Goal: Use online tool/utility: Utilize a website feature to perform a specific function

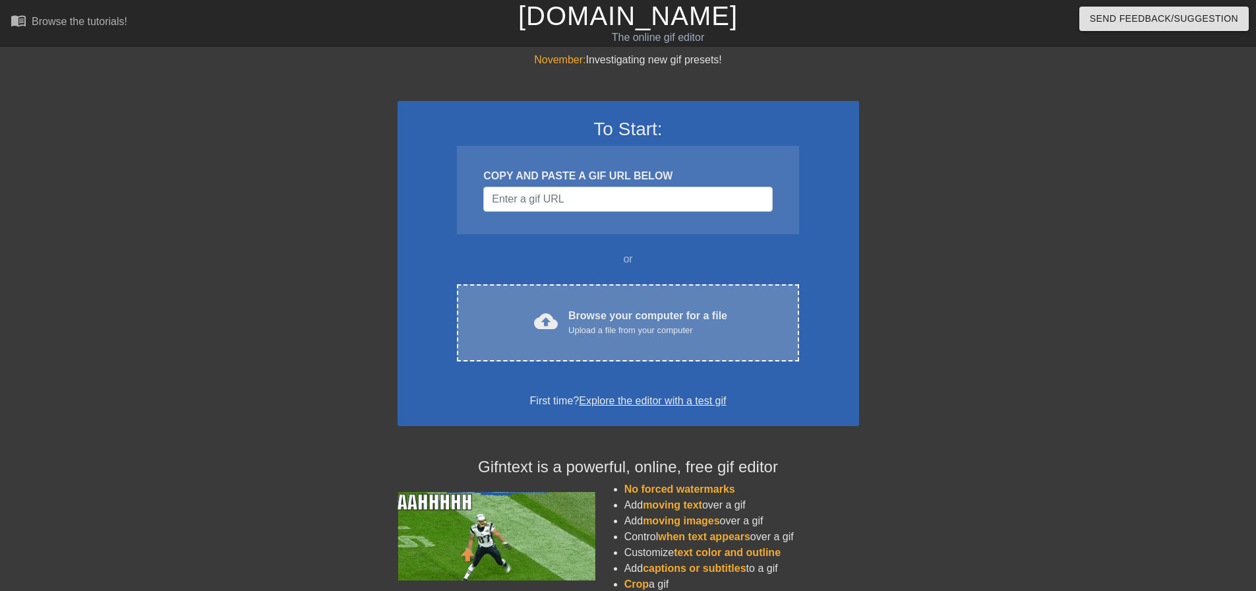
click at [665, 349] on div "cloud_upload Browse your computer for a file Upload a file from your computer C…" at bounding box center [628, 322] width 342 height 77
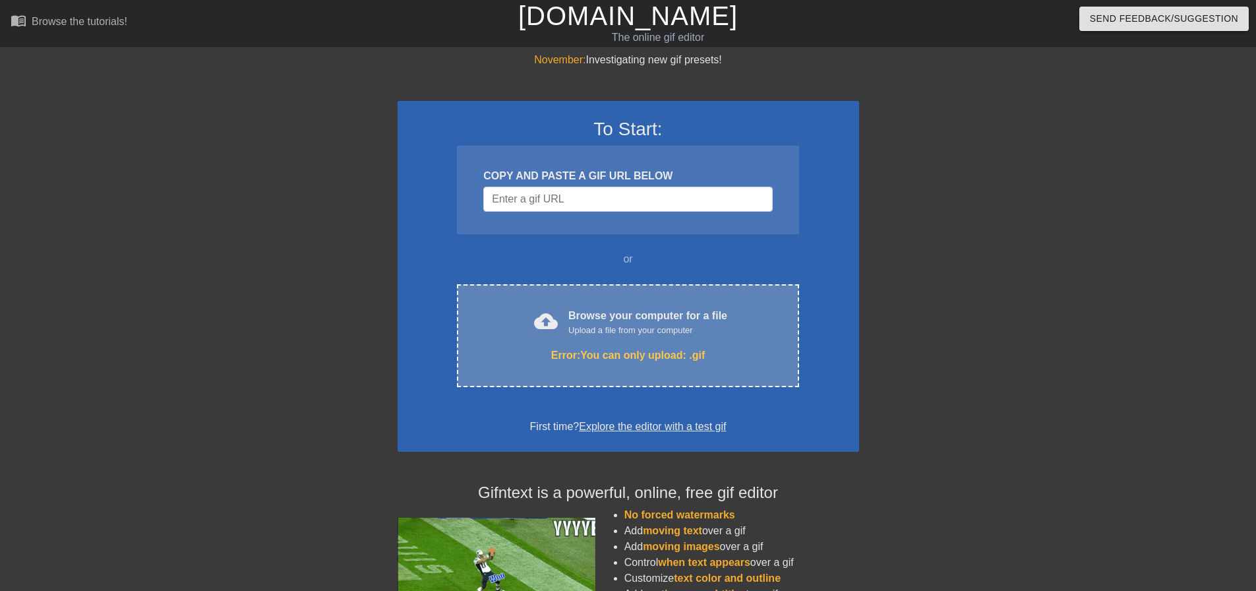
click at [603, 353] on div "Error: You can only upload: .gif" at bounding box center [628, 355] width 286 height 16
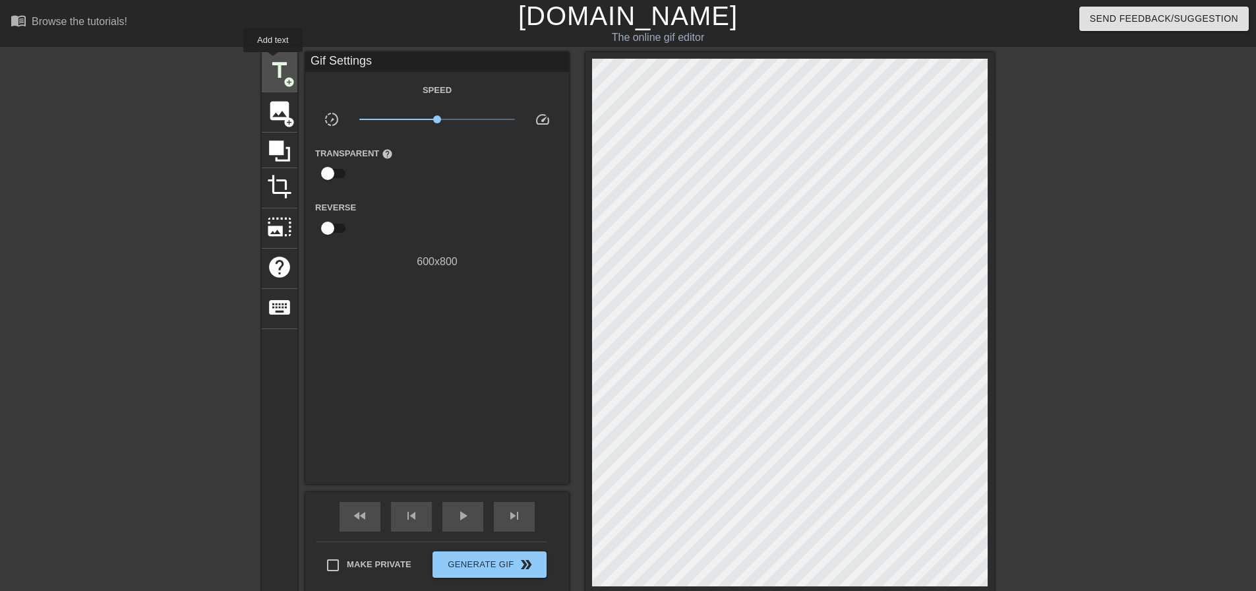
click at [275, 71] on span "title" at bounding box center [279, 70] width 25 height 25
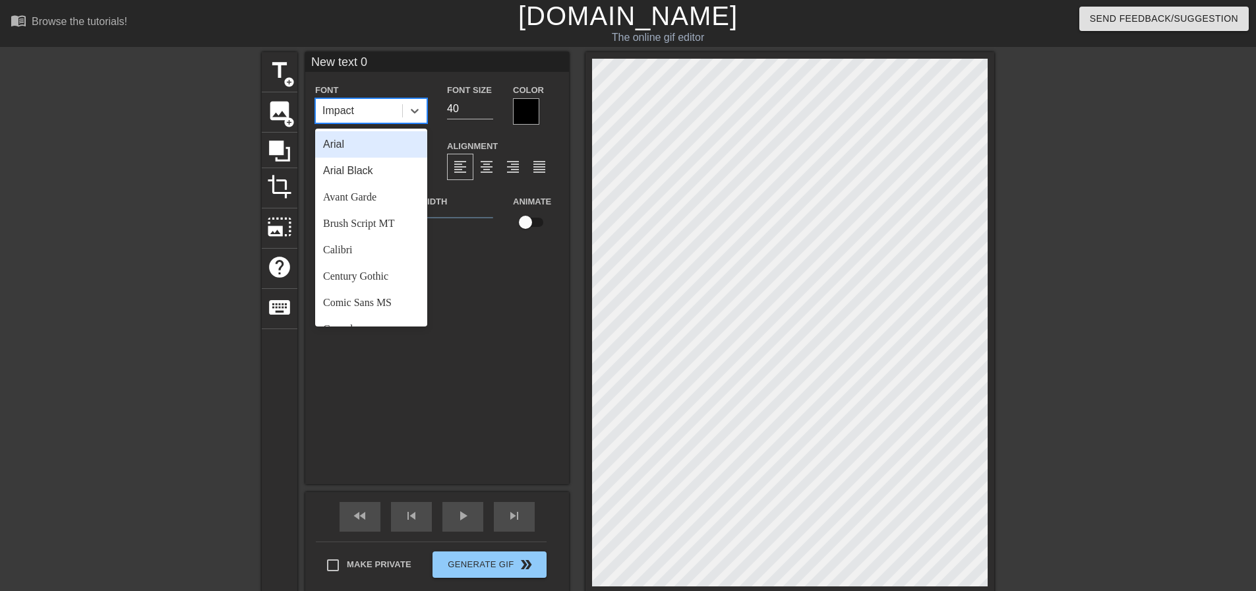
drag, startPoint x: 356, startPoint y: 109, endPoint x: 316, endPoint y: 113, distance: 39.7
click at [316, 113] on div "Impact" at bounding box center [359, 111] width 86 height 24
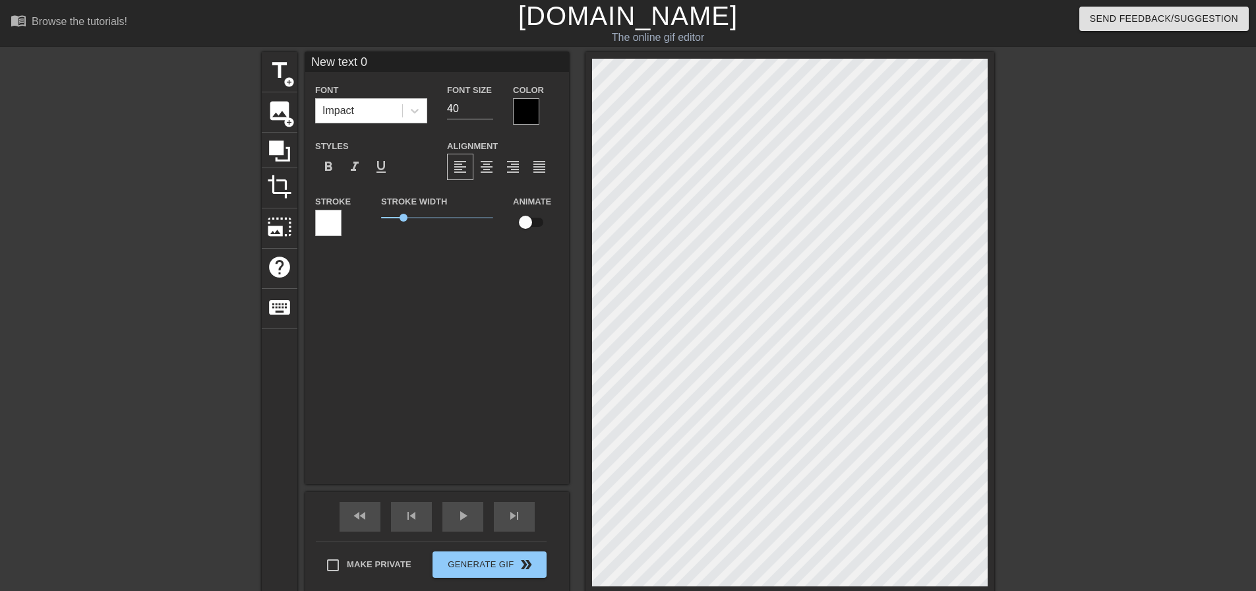
scroll to position [2, 3]
type input "y"
type textarea "y"
type input "yi"
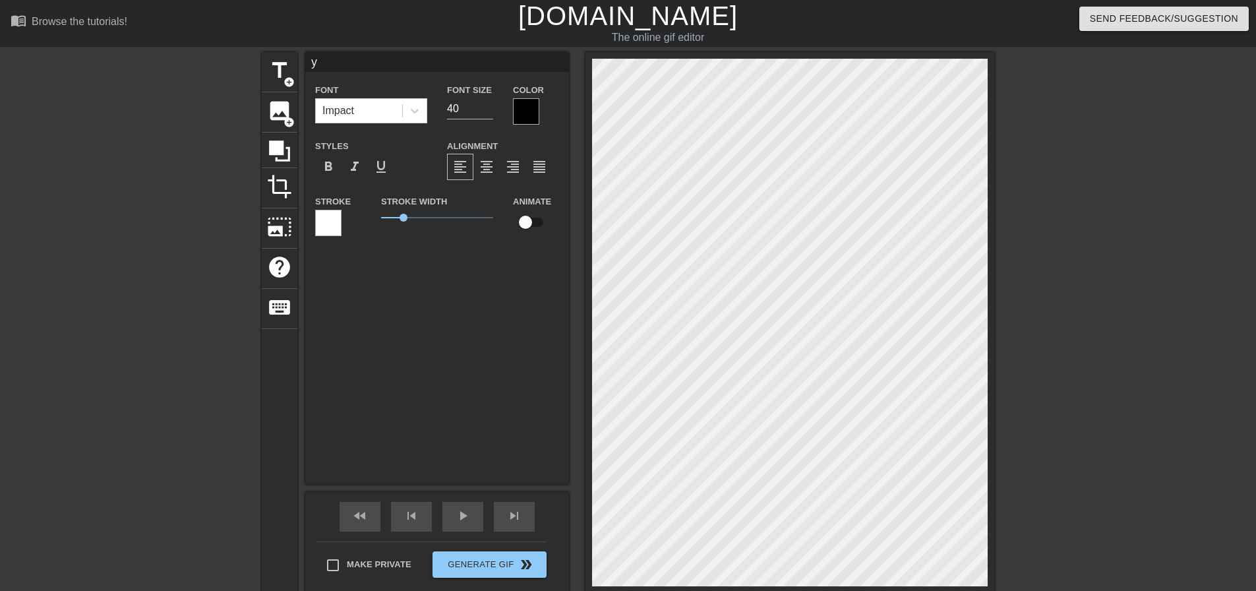
type textarea "yi"
type input "yik"
type textarea "yik"
type input "yike"
type textarea "yike"
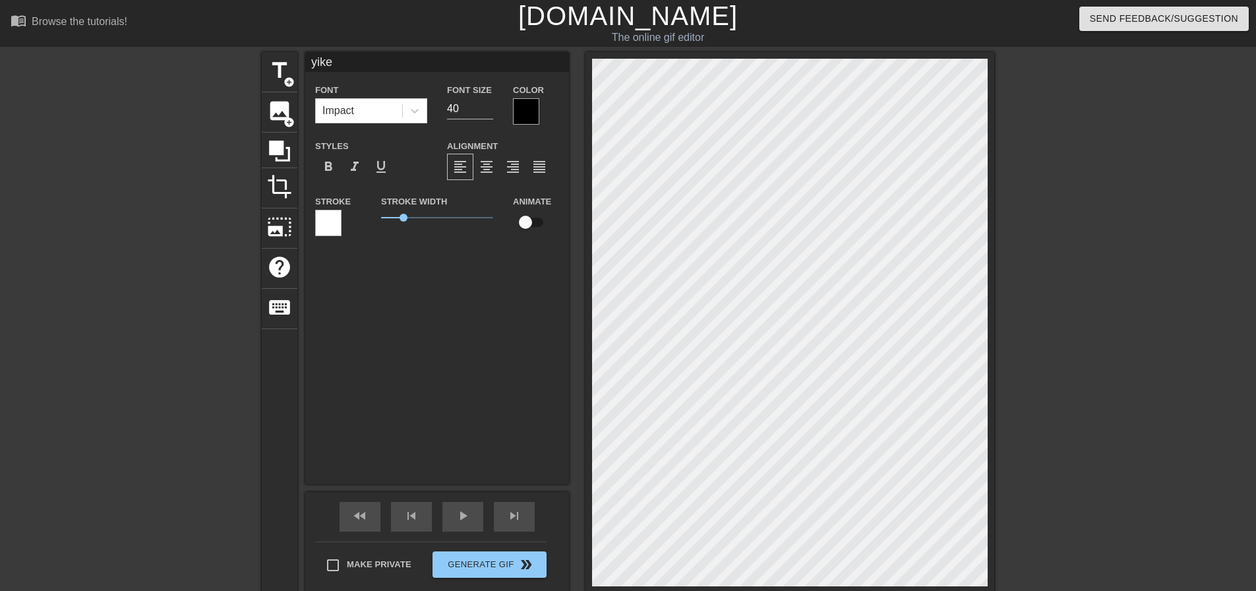
type input "yikes"
type textarea "yikes"
drag, startPoint x: 428, startPoint y: 326, endPoint x: 445, endPoint y: 314, distance: 20.9
click at [429, 326] on div "yikes Font Impact Font Size 40 Color Styles format_bold format_italic format_un…" at bounding box center [437, 268] width 264 height 432
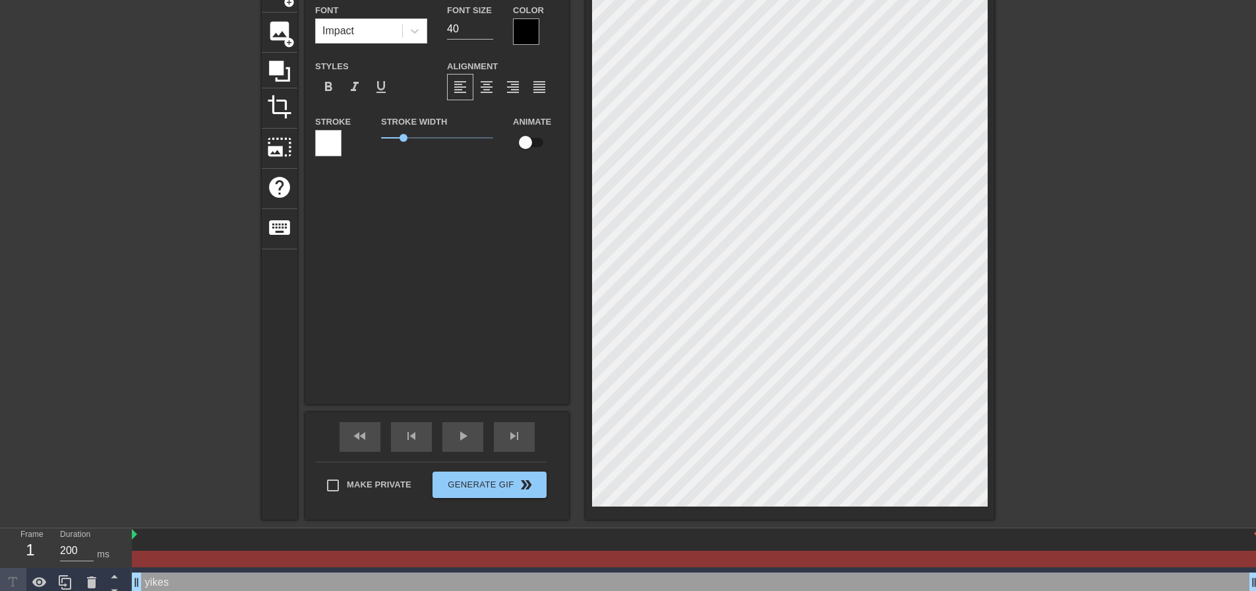
scroll to position [0, 0]
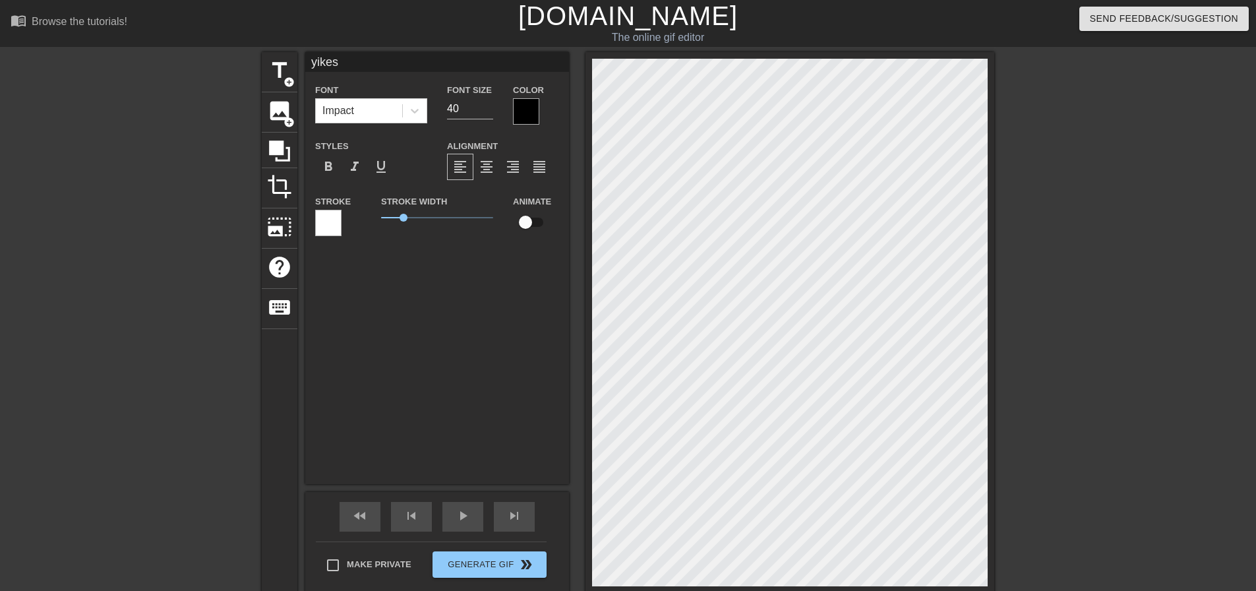
click at [390, 269] on div "yikes Font Impact Font Size 40 Color Styles format_bold format_italic format_un…" at bounding box center [437, 268] width 264 height 432
click at [448, 270] on div "yikes Font Impact Font Size 40 Color Styles format_bold format_italic format_un…" at bounding box center [437, 268] width 264 height 432
click at [535, 216] on input "checkbox" at bounding box center [525, 222] width 75 height 25
checkbox input "true"
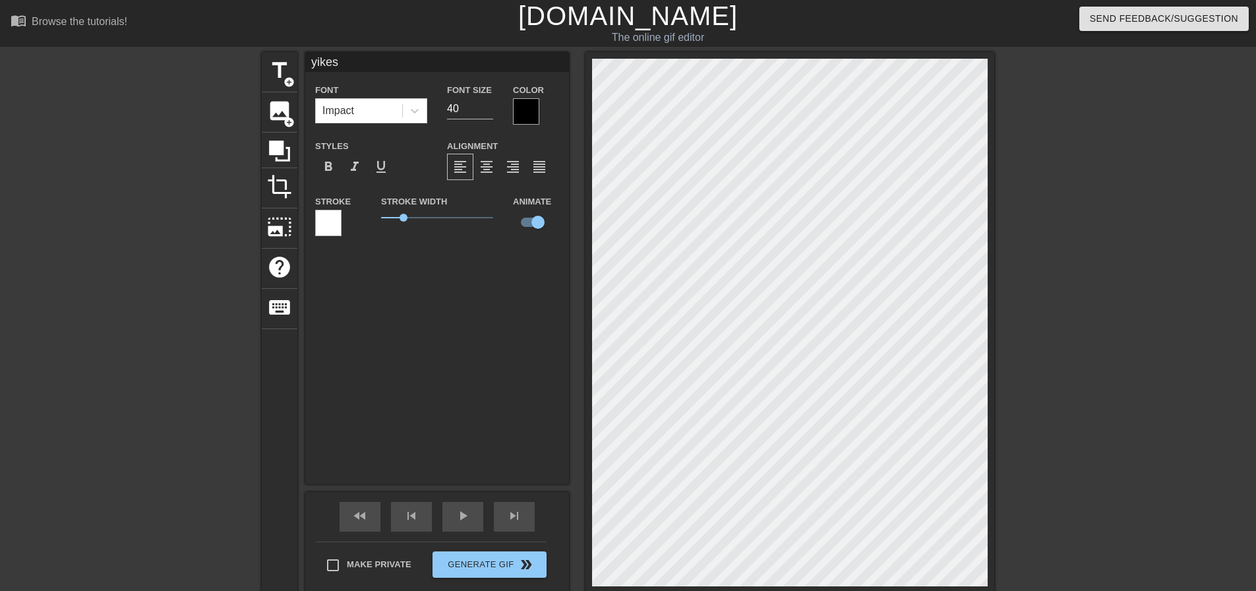
click at [485, 350] on div "yikes Font Impact Font Size 40 Color Styles format_bold format_italic format_un…" at bounding box center [437, 268] width 264 height 432
click at [474, 520] on div "play_arrow" at bounding box center [462, 517] width 41 height 30
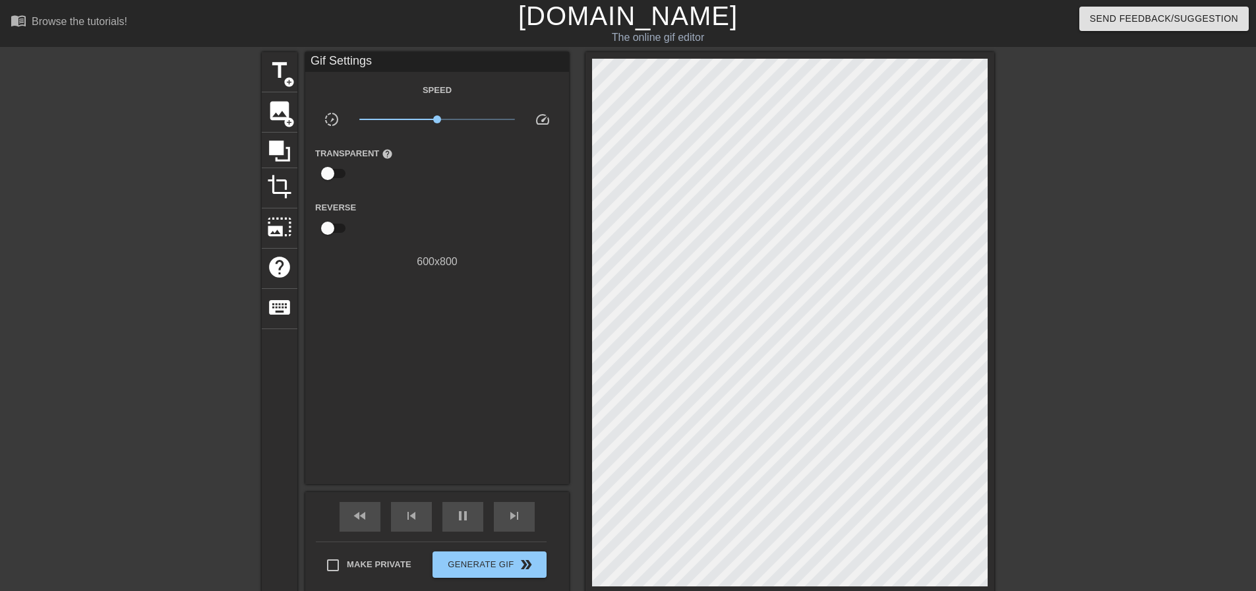
click at [334, 169] on input "checkbox" at bounding box center [327, 173] width 75 height 25
click at [334, 169] on input "checkbox" at bounding box center [340, 173] width 75 height 25
checkbox input "false"
click at [333, 229] on input "checkbox" at bounding box center [327, 228] width 75 height 25
click at [333, 229] on input "checkbox" at bounding box center [340, 228] width 75 height 25
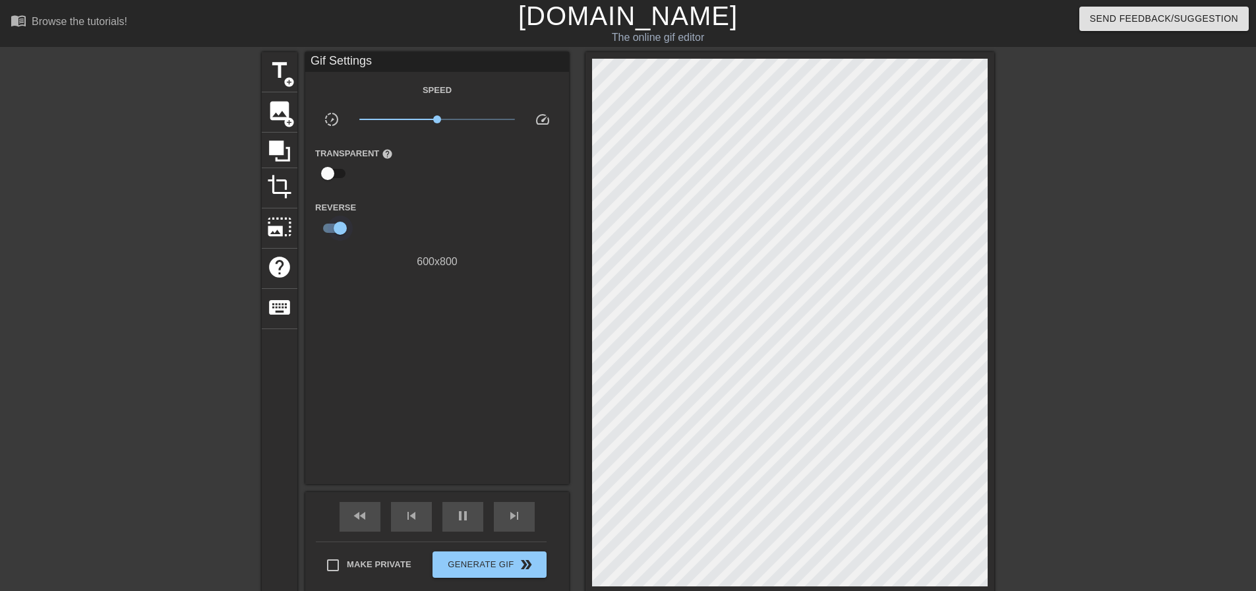
checkbox input "false"
click at [436, 121] on span "x0.966" at bounding box center [436, 119] width 8 height 8
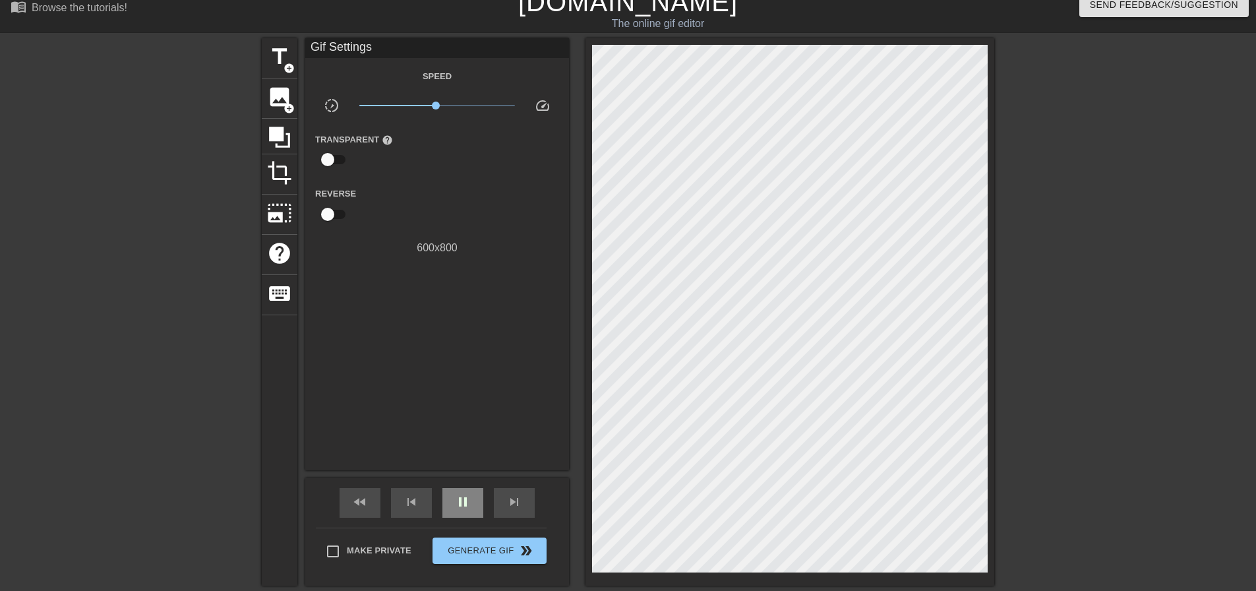
scroll to position [0, 0]
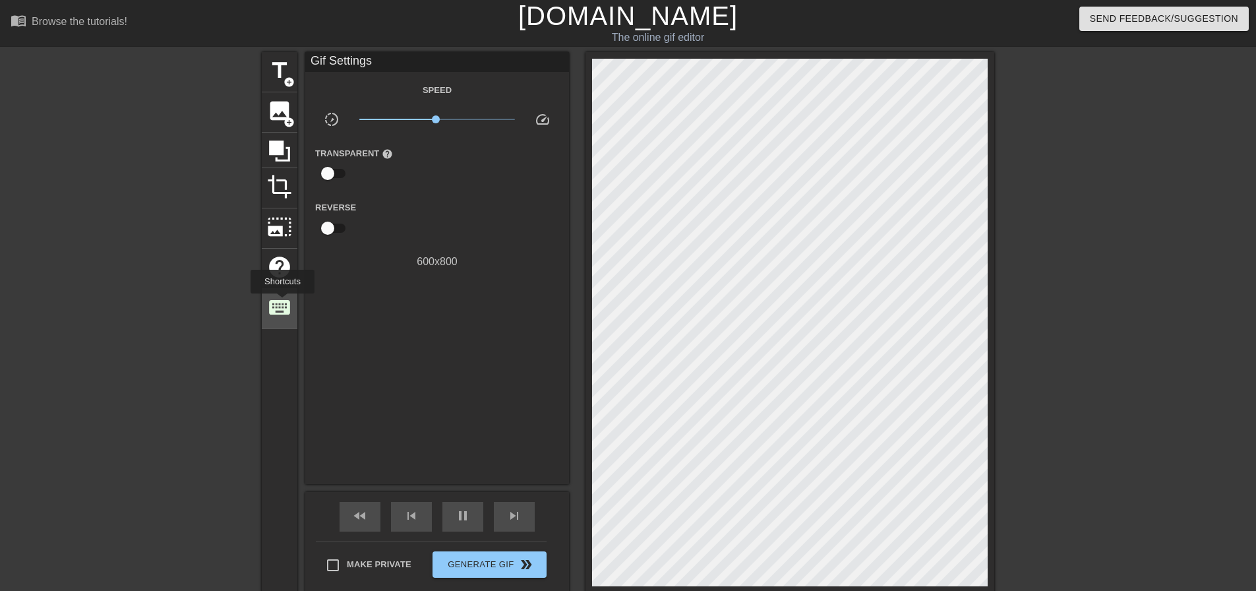
click at [282, 303] on span "keyboard" at bounding box center [279, 307] width 25 height 25
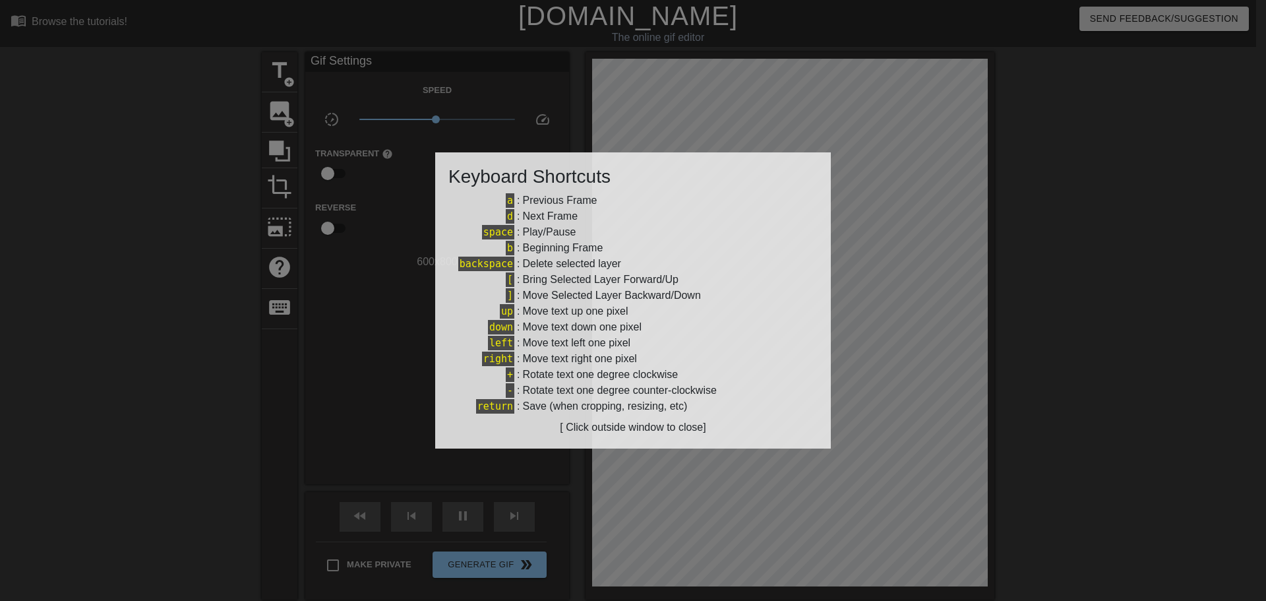
click at [282, 274] on div at bounding box center [633, 300] width 1266 height 601
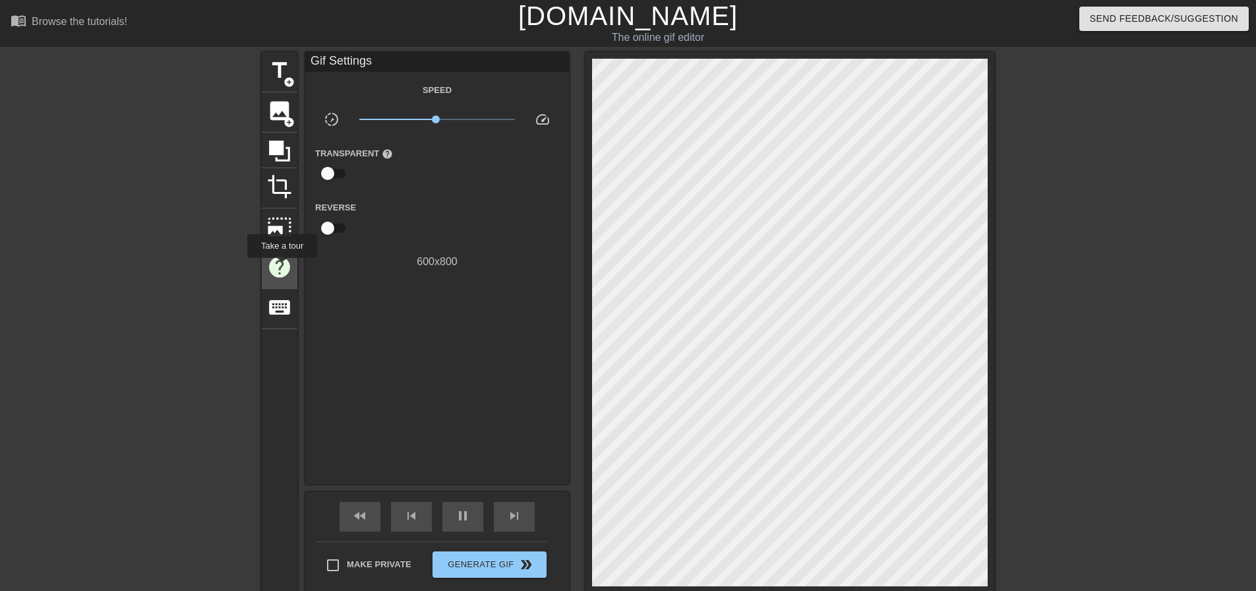
click at [282, 267] on span "help" at bounding box center [279, 267] width 25 height 25
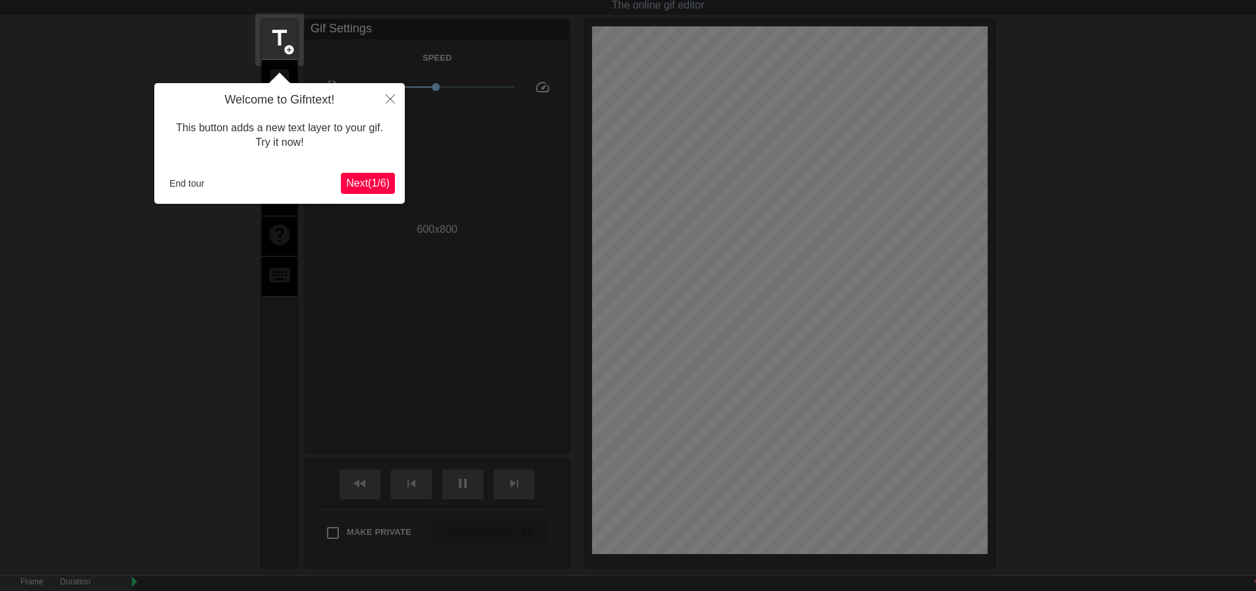
click at [367, 183] on span "Next ( 1 / 6 )" at bounding box center [368, 182] width 44 height 11
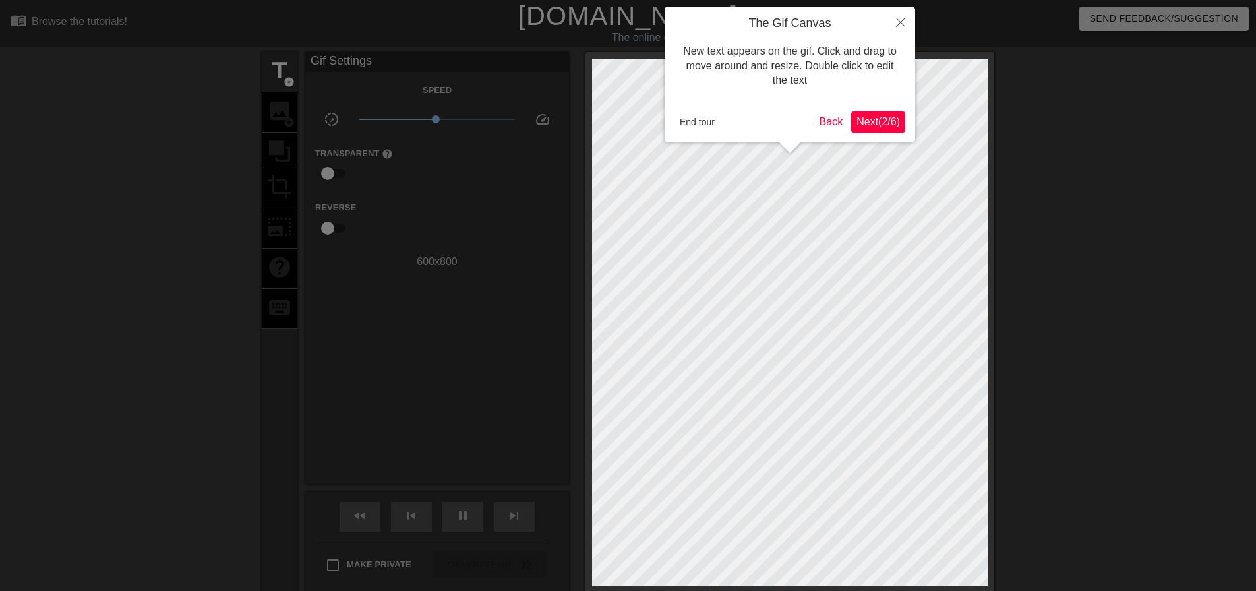
click at [878, 121] on span "Next ( 2 / 6 )" at bounding box center [879, 121] width 44 height 11
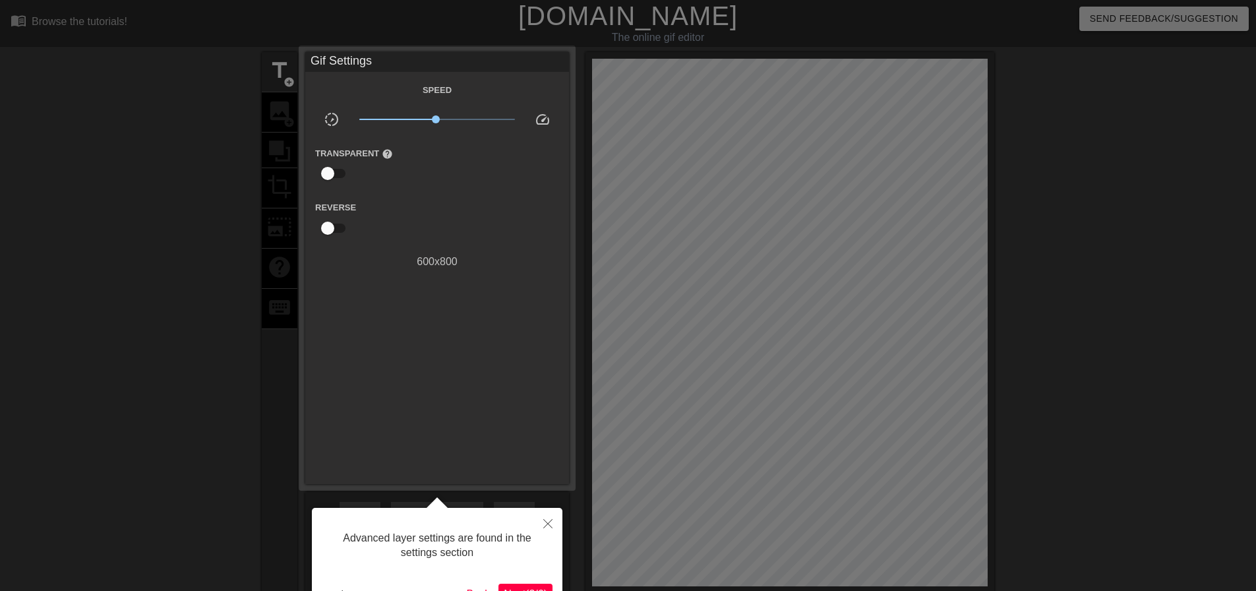
scroll to position [32, 0]
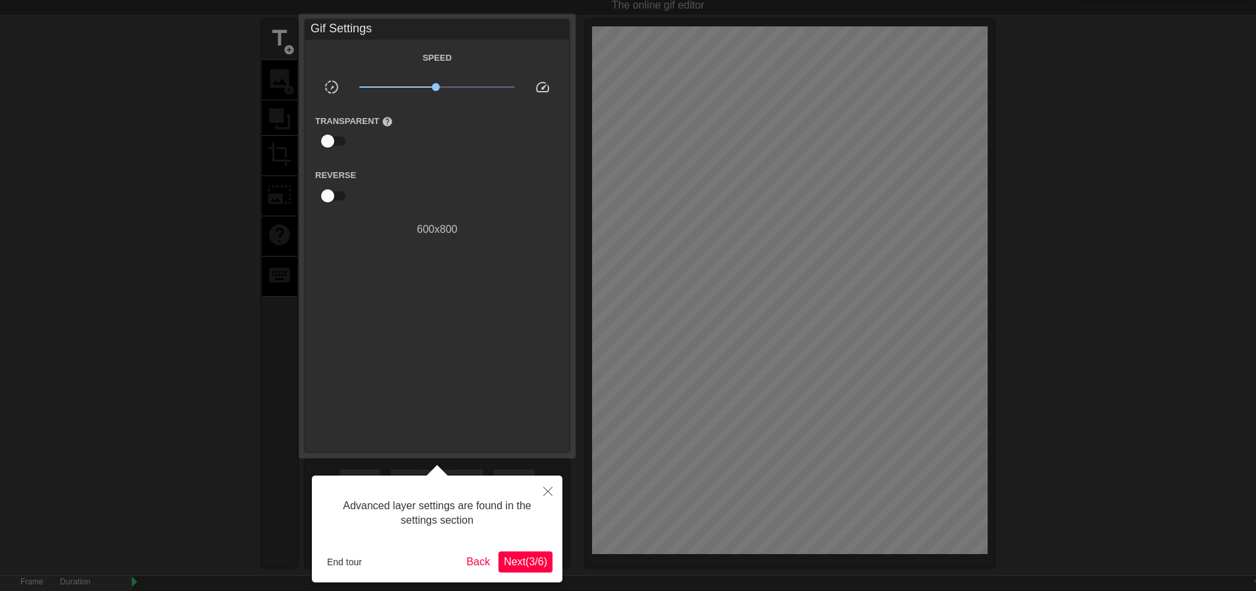
click at [529, 562] on span "Next ( 3 / 6 )" at bounding box center [526, 561] width 44 height 11
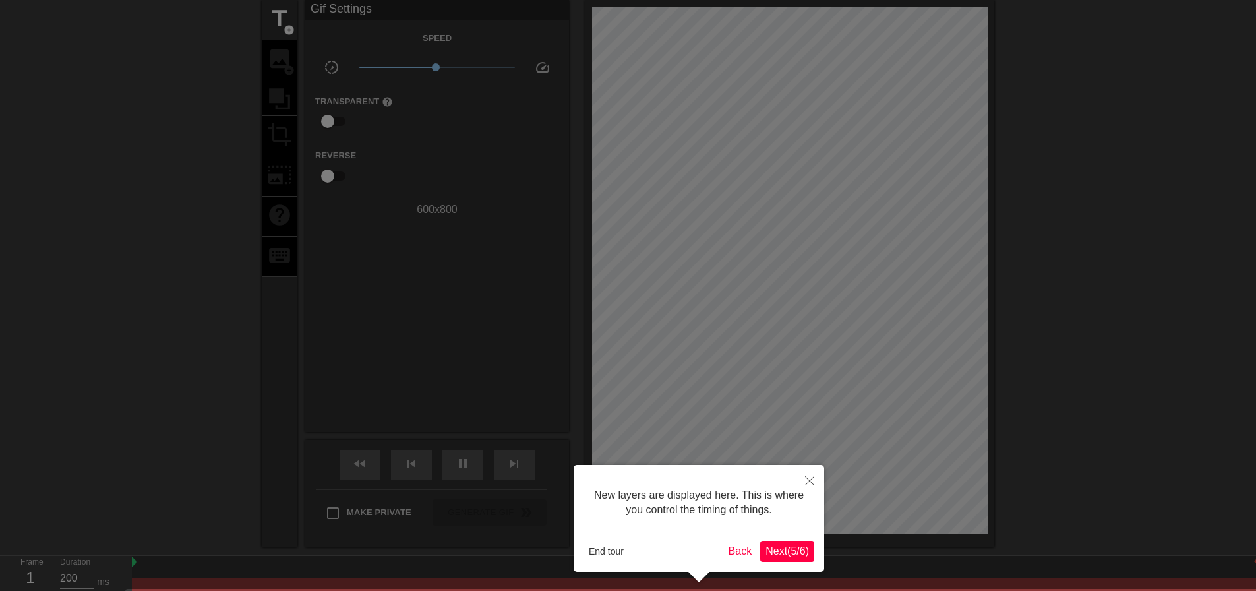
scroll to position [98, 0]
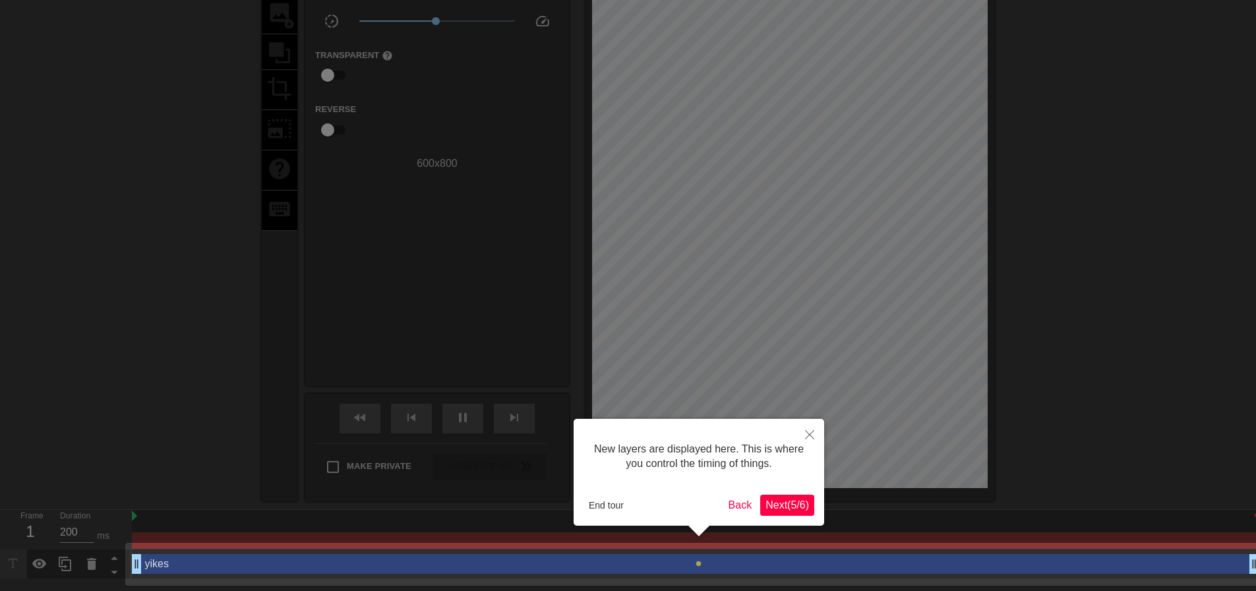
click at [790, 507] on span "Next ( 5 / 6 )" at bounding box center [788, 504] width 44 height 11
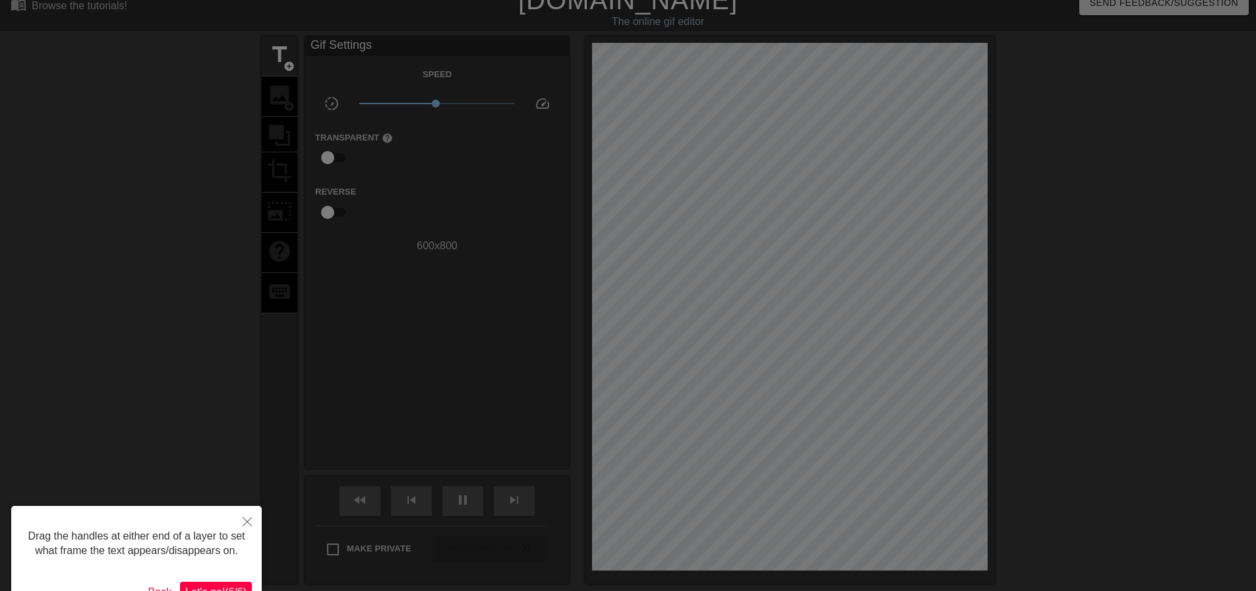
scroll to position [0, 0]
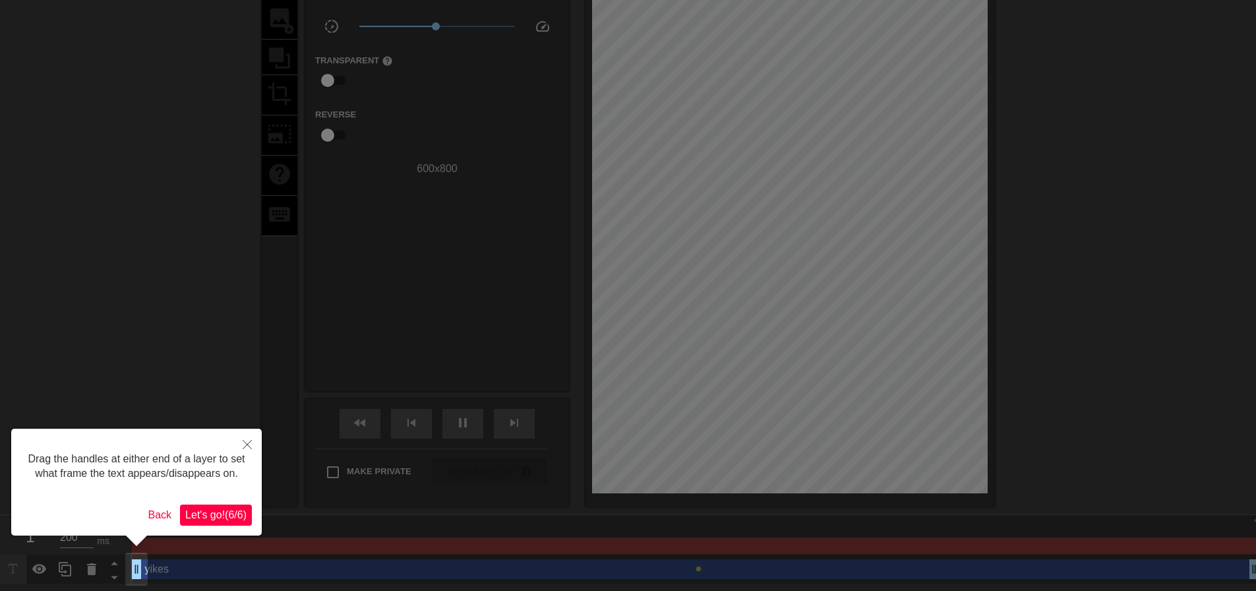
click at [229, 516] on span "Let's go! ( 6 / 6 )" at bounding box center [215, 514] width 61 height 11
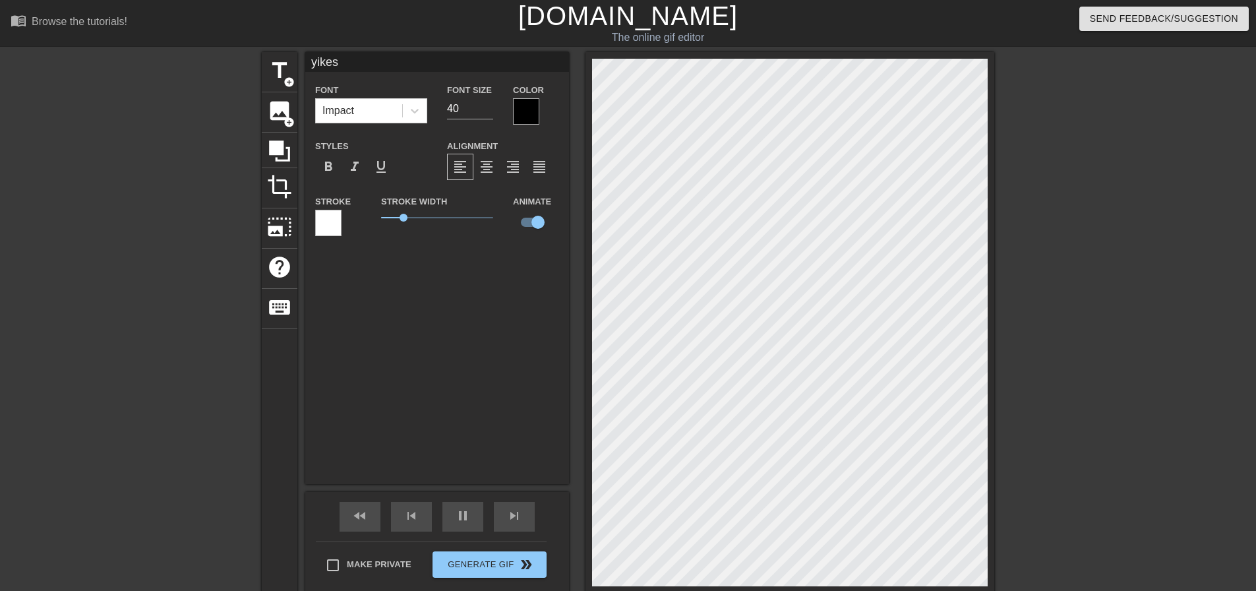
click at [531, 115] on div at bounding box center [526, 111] width 26 height 26
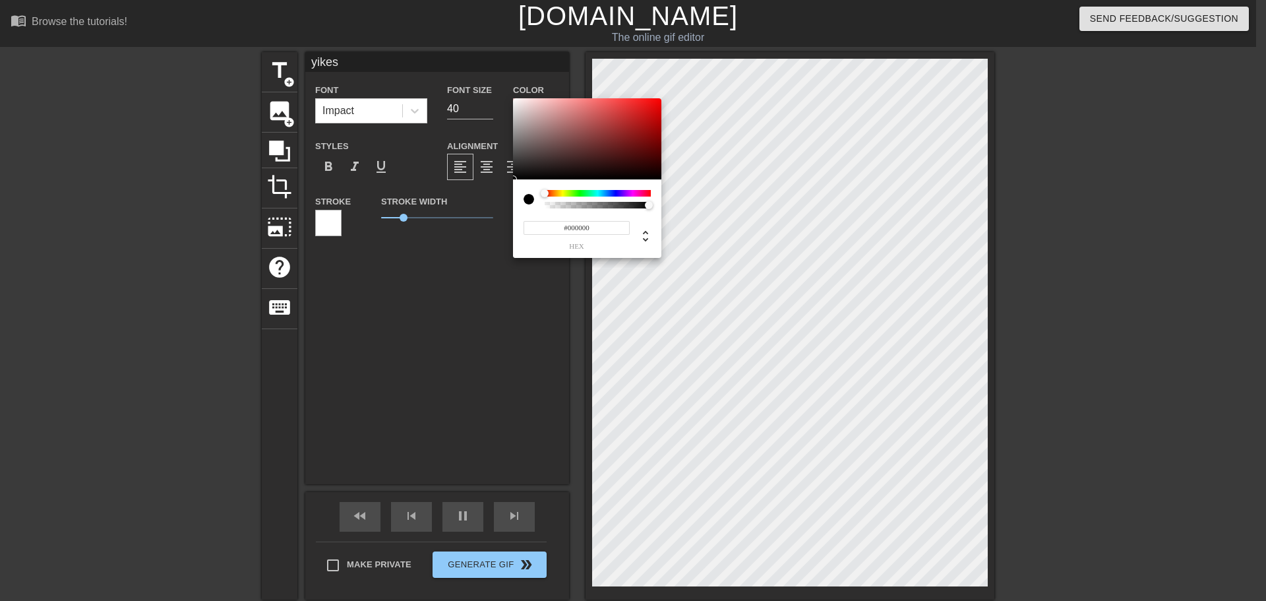
click at [621, 195] on div at bounding box center [598, 193] width 106 height 7
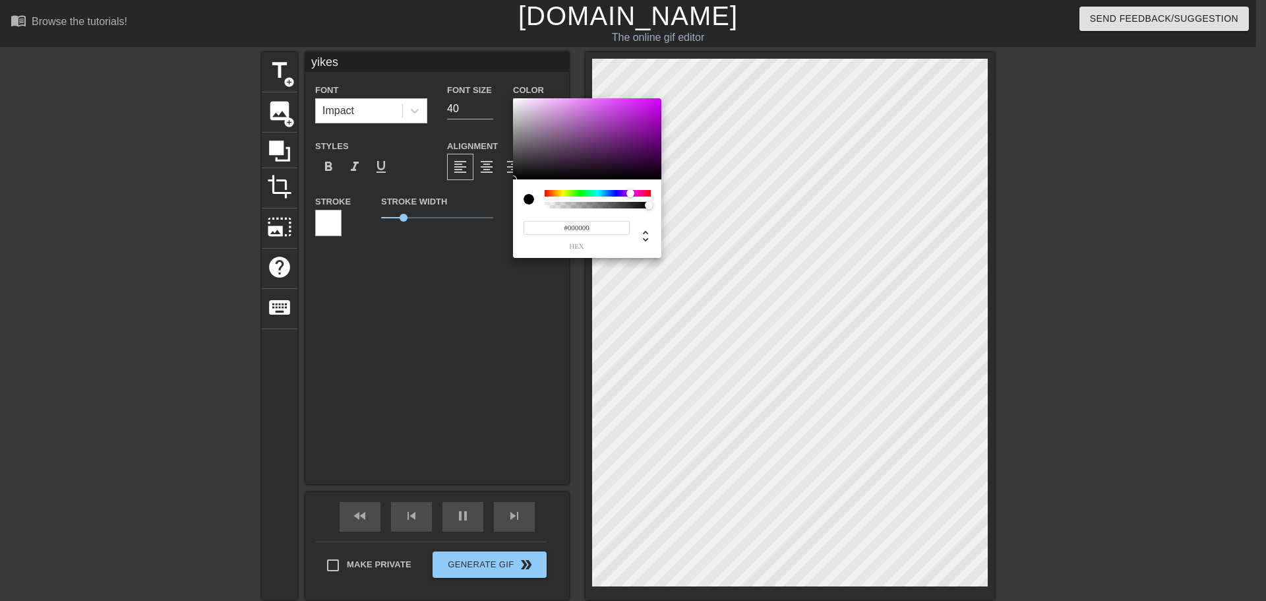
click at [630, 193] on div at bounding box center [598, 193] width 106 height 7
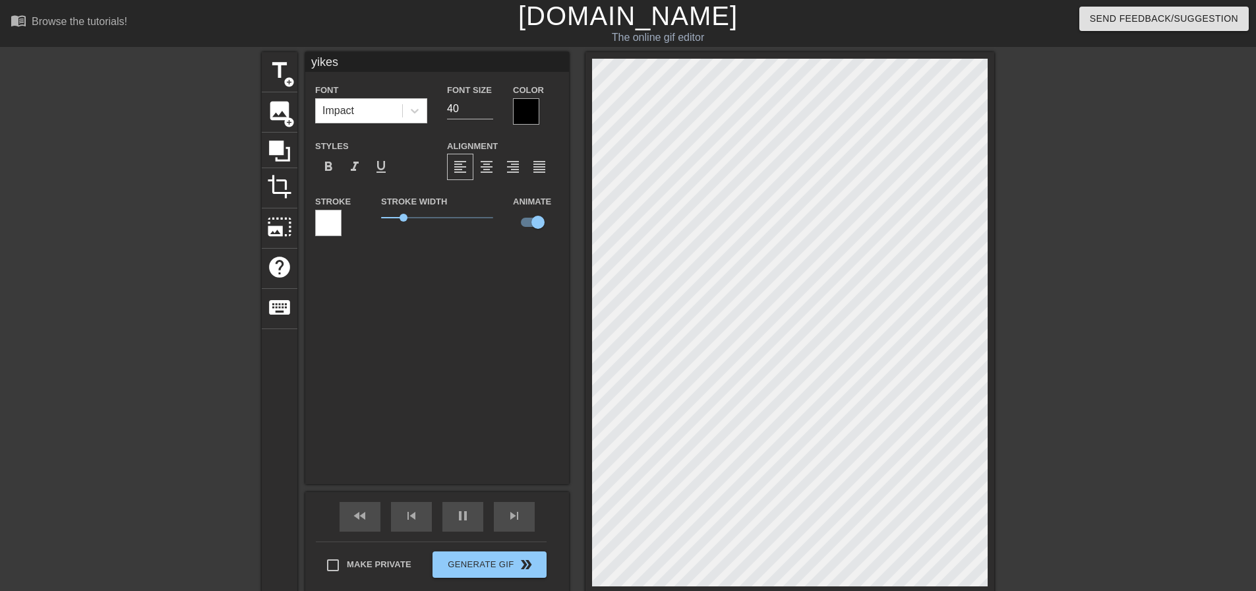
scroll to position [2, 1]
click at [527, 111] on div at bounding box center [526, 111] width 26 height 26
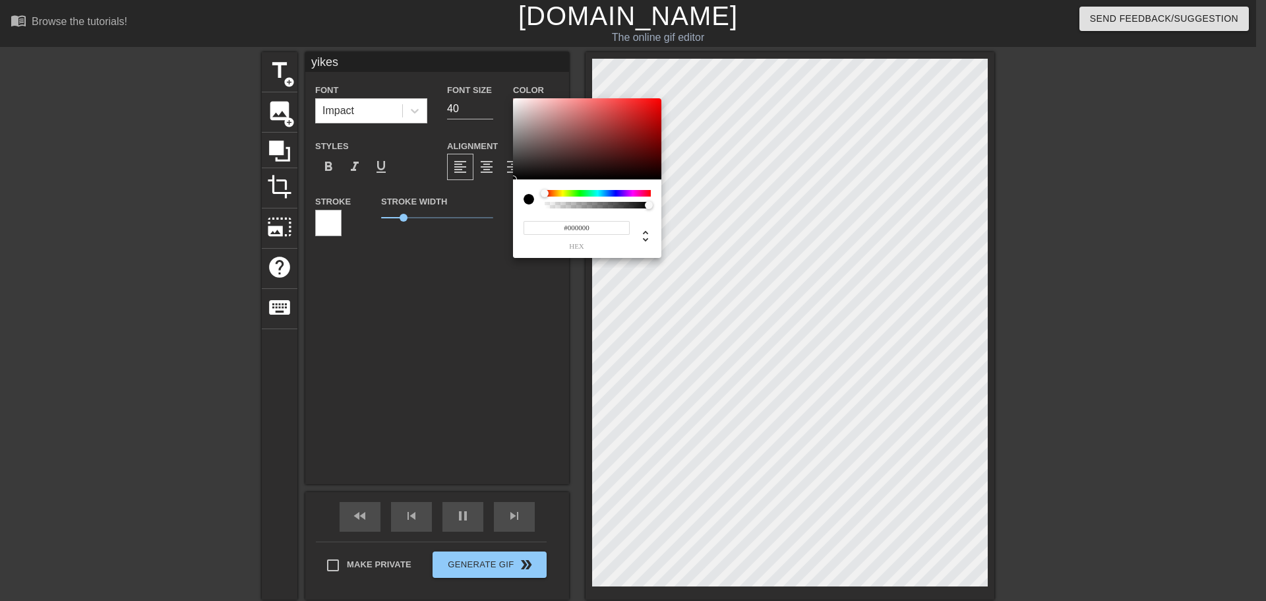
click at [615, 192] on div at bounding box center [598, 193] width 106 height 7
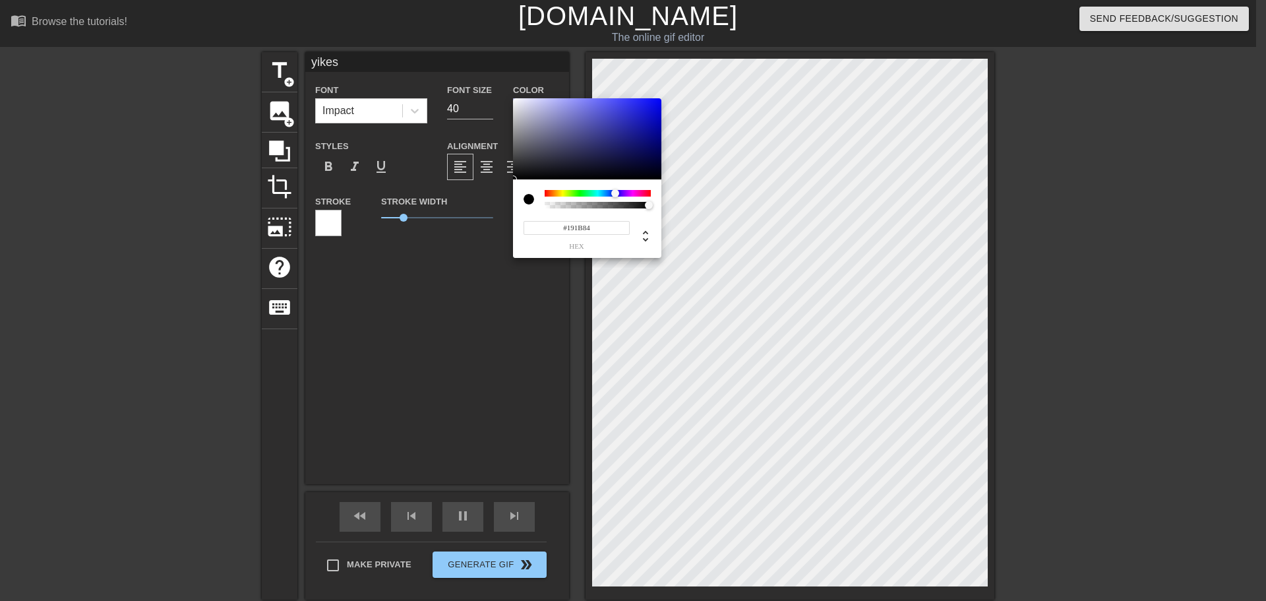
click at [633, 137] on div at bounding box center [587, 139] width 148 height 82
type input "#2629B2"
click at [630, 123] on div at bounding box center [587, 139] width 148 height 82
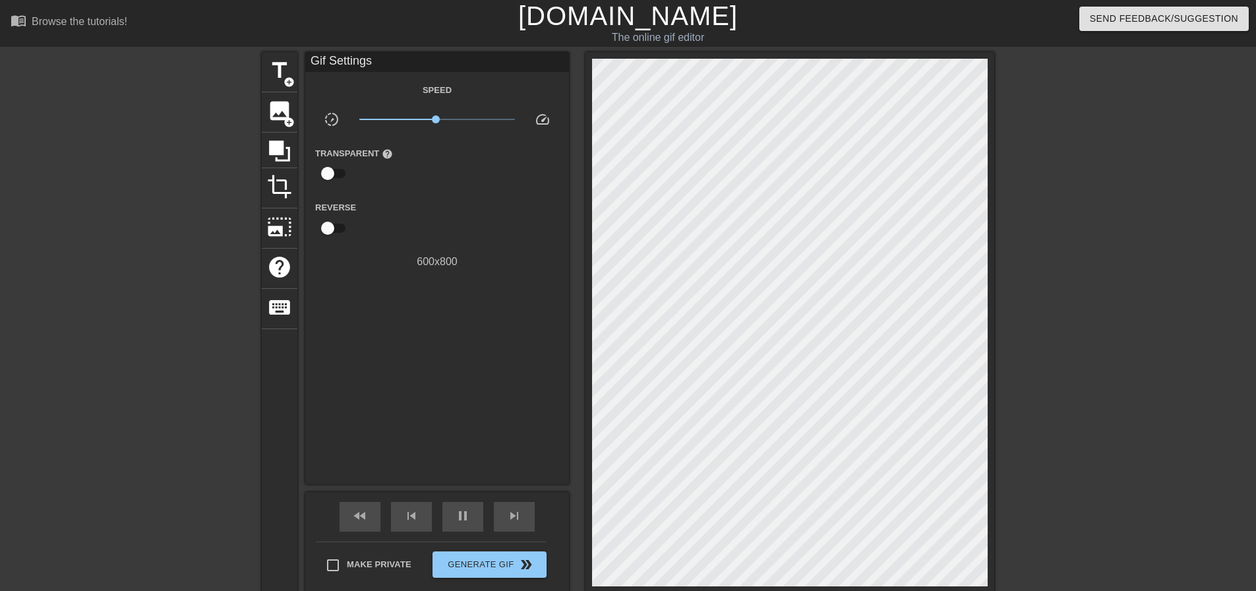
click at [473, 296] on div "Gif Settings Speed slow_motion_video x0.966 speed Transparent help Reverse 600 …" at bounding box center [437, 268] width 264 height 432
click at [259, 379] on div "title add_circle image add_circle crop photo_size_select_large help keyboard Gi…" at bounding box center [628, 325] width 1256 height 547
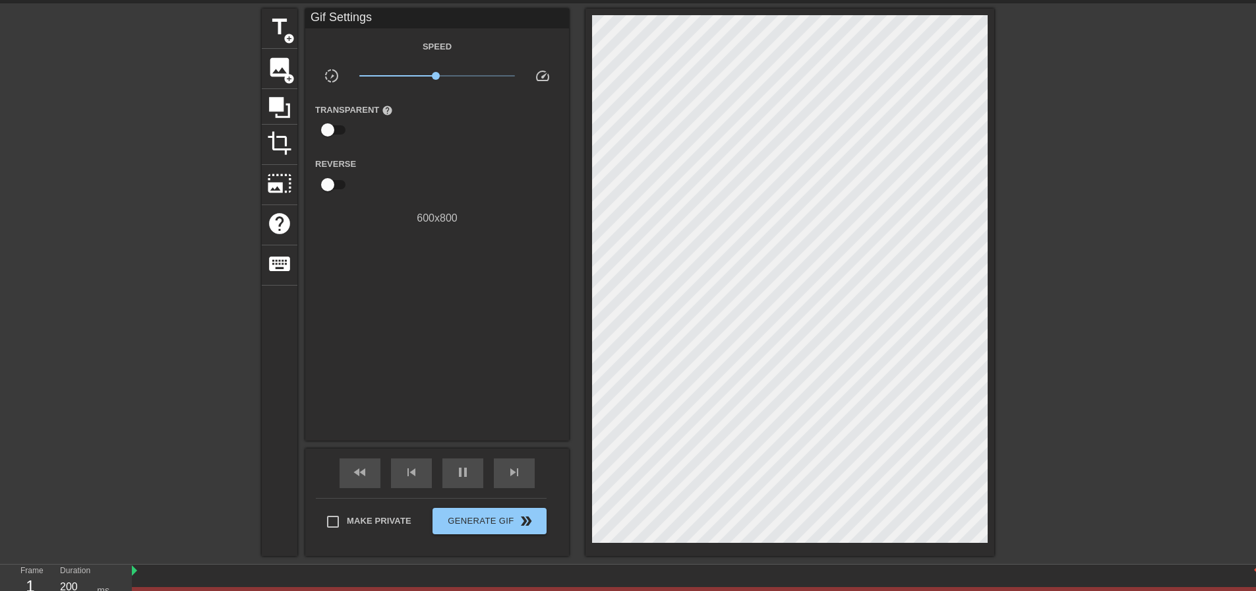
scroll to position [89, 0]
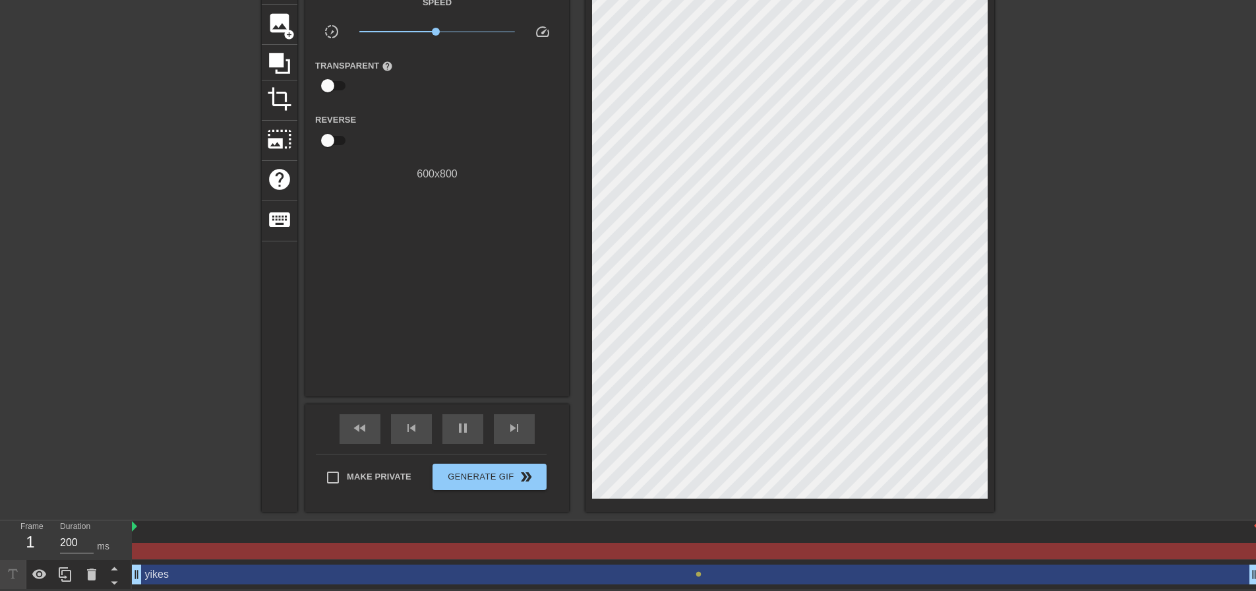
drag, startPoint x: 140, startPoint y: 578, endPoint x: 183, endPoint y: 577, distance: 43.5
click at [137, 522] on div at bounding box center [695, 526] width 1127 height 13
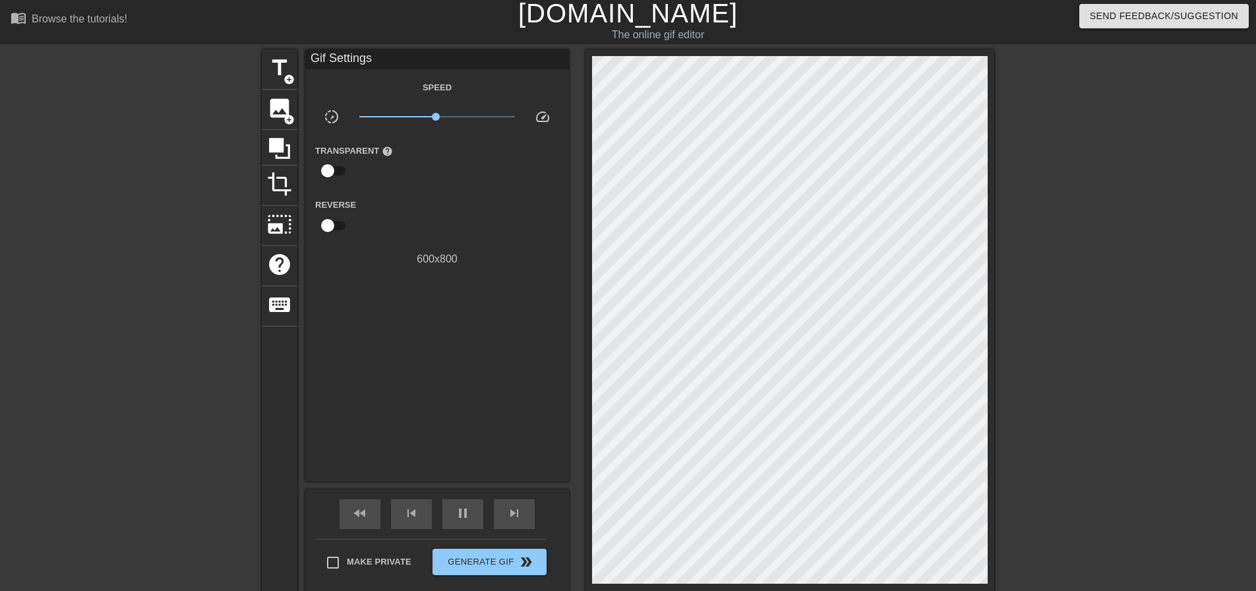
scroll to position [0, 0]
